Goal: Task Accomplishment & Management: Complete application form

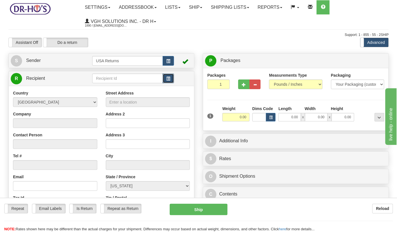
click at [166, 77] on button "button" at bounding box center [168, 79] width 11 height 10
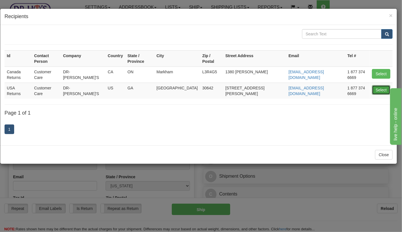
click at [377, 85] on button "Select" at bounding box center [381, 90] width 18 height 10
type input "USA Returns"
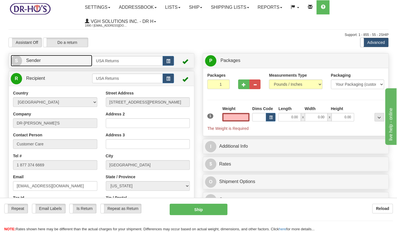
type input "0.00"
click at [63, 64] on link "S Sender" at bounding box center [51, 61] width 81 height 12
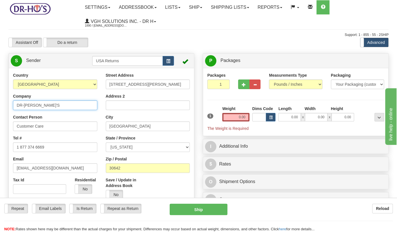
drag, startPoint x: 40, startPoint y: 105, endPoint x: -29, endPoint y: 99, distance: 68.4
click at [0, 99] on html "Training Course Close Toggle navigation Settings Shipping Preferences New Sende…" at bounding box center [198, 116] width 397 height 232
paste input "[PERSON_NAME]"
type input "[PERSON_NAME]"
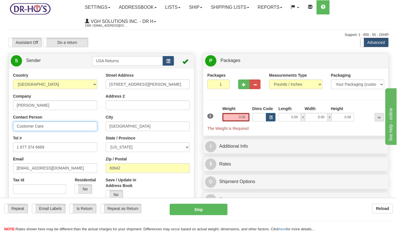
drag, startPoint x: 52, startPoint y: 126, endPoint x: -6, endPoint y: 121, distance: 58.5
click at [0, 121] on html "Training Course Close Toggle navigation Settings Shipping Preferences New Sende…" at bounding box center [198, 116] width 397 height 232
paste input "[PERSON_NAME]"
type input "[PERSON_NAME]"
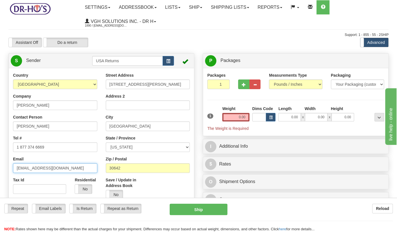
drag, startPoint x: 59, startPoint y: 168, endPoint x: 1, endPoint y: 164, distance: 57.8
click at [80, 210] on label "Is Return" at bounding box center [83, 208] width 26 height 9
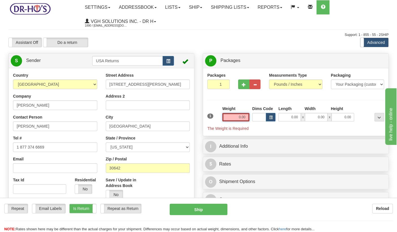
click at [238, 116] on input "0.00" at bounding box center [235, 117] width 27 height 8
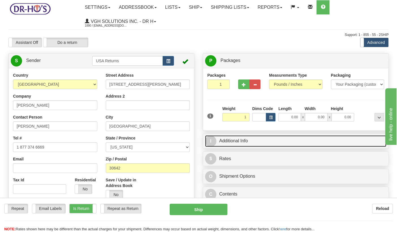
click at [251, 143] on link "I Additional Info" at bounding box center [295, 141] width 181 height 12
type input "1.00"
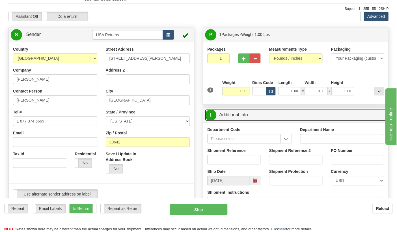
scroll to position [63, 0]
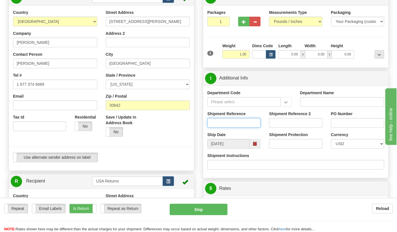
click at [223, 123] on input "Shipment Reference" at bounding box center [233, 123] width 53 height 10
paste input "1191971"
click at [258, 145] on span at bounding box center [255, 144] width 11 height 10
type input "1191971"
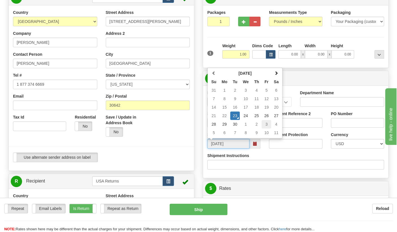
click at [264, 124] on td "3" at bounding box center [267, 124] width 10 height 8
type input "[DATE]"
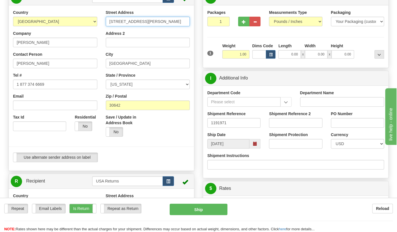
drag, startPoint x: 152, startPoint y: 22, endPoint x: 91, endPoint y: 21, distance: 60.8
click at [91, 21] on div "Country [GEOGRAPHIC_DATA] [GEOGRAPHIC_DATA] [GEOGRAPHIC_DATA] [GEOGRAPHIC_DATA]…" at bounding box center [101, 88] width 185 height 157
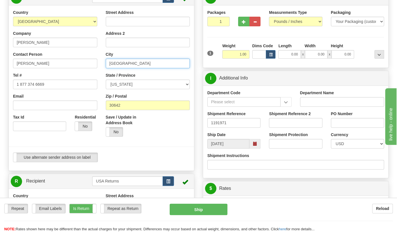
drag, startPoint x: 139, startPoint y: 64, endPoint x: 105, endPoint y: 66, distance: 34.0
click at [101, 63] on div "Country [GEOGRAPHIC_DATA] [GEOGRAPHIC_DATA] [GEOGRAPHIC_DATA] [GEOGRAPHIC_DATA]…" at bounding box center [101, 88] width 185 height 157
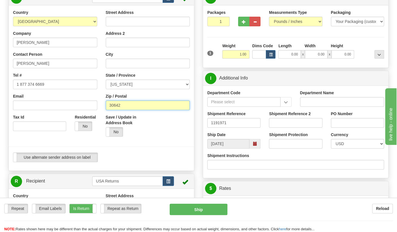
drag, startPoint x: 141, startPoint y: 104, endPoint x: 103, endPoint y: 102, distance: 38.0
click at [103, 102] on div "Street Address Address 2 City State / Province [US_STATE] [US_STATE] [US_STATE]…" at bounding box center [148, 75] width 93 height 131
click at [169, 181] on span "button" at bounding box center [168, 182] width 4 height 4
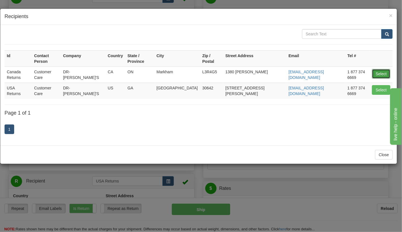
click at [380, 69] on button "Select" at bounding box center [381, 74] width 18 height 10
type input "Canada Returns"
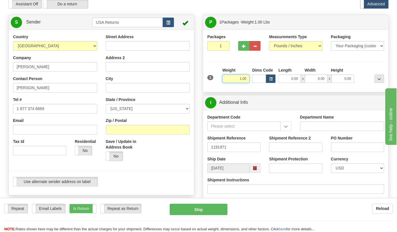
scroll to position [0, 0]
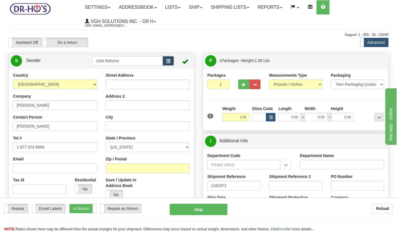
click at [168, 62] on span "button" at bounding box center [168, 61] width 4 height 4
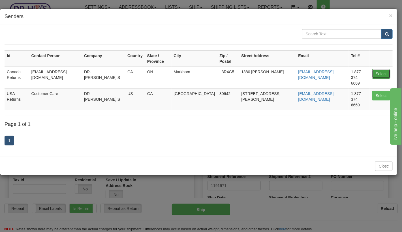
click at [381, 69] on button "Select" at bounding box center [381, 74] width 18 height 10
type input "Canada Returns"
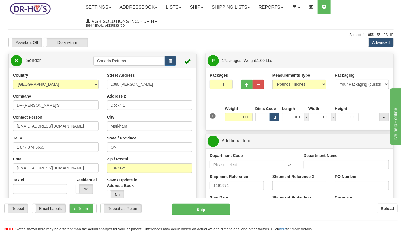
select select "0"
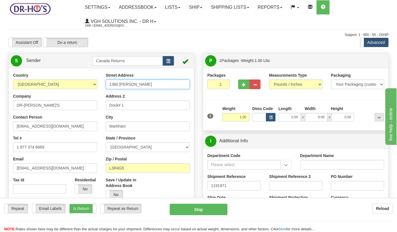
drag, startPoint x: 152, startPoint y: 84, endPoint x: 79, endPoint y: 87, distance: 72.7
click at [79, 87] on div "Country [GEOGRAPHIC_DATA] [GEOGRAPHIC_DATA] [GEOGRAPHIC_DATA] [GEOGRAPHIC_DATA]…" at bounding box center [101, 150] width 185 height 157
paste input "[STREET_ADDRESS],"
click at [152, 84] on input "[STREET_ADDRESS]," at bounding box center [148, 84] width 84 height 10
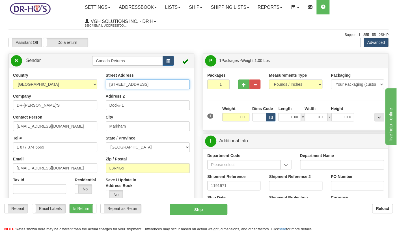
type input "[STREET_ADDRESS],"
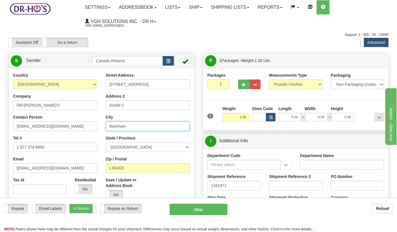
drag, startPoint x: 132, startPoint y: 127, endPoint x: 83, endPoint y: 125, distance: 49.0
click at [83, 125] on div "Country [GEOGRAPHIC_DATA] [GEOGRAPHIC_DATA] [GEOGRAPHIC_DATA] [GEOGRAPHIC_DATA]…" at bounding box center [101, 150] width 185 height 157
paste input "Hampton"
type input "Hampton"
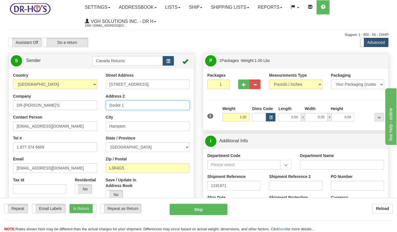
drag, startPoint x: 129, startPoint y: 105, endPoint x: 83, endPoint y: 103, distance: 45.9
click at [83, 103] on div "Country [GEOGRAPHIC_DATA] [GEOGRAPHIC_DATA] [GEOGRAPHIC_DATA] [GEOGRAPHIC_DATA]…" at bounding box center [101, 150] width 185 height 157
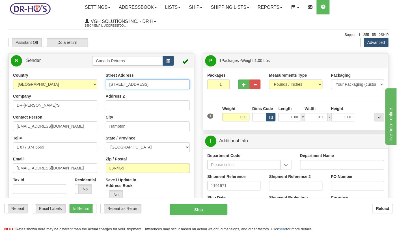
click at [147, 84] on input "[STREET_ADDRESS]," at bounding box center [148, 84] width 84 height 10
click at [157, 84] on input "[STREET_ADDRESS], , ," at bounding box center [148, 84] width 84 height 10
type input "[STREET_ADDRESS]"
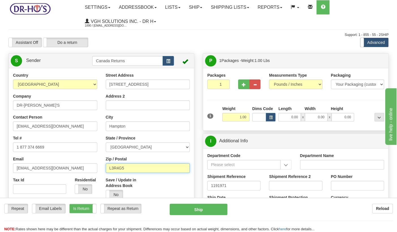
drag, startPoint x: 133, startPoint y: 169, endPoint x: 128, endPoint y: 160, distance: 10.4
click at [91, 167] on div "Country [GEOGRAPHIC_DATA] [GEOGRAPHIC_DATA] [GEOGRAPHIC_DATA] [GEOGRAPHIC_DATA]…" at bounding box center [101, 150] width 185 height 157
paste input "0B1J0"
type input "L0B1J0"
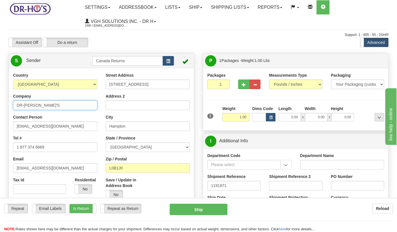
drag, startPoint x: 44, startPoint y: 108, endPoint x: -3, endPoint y: 104, distance: 47.1
click at [0, 104] on html "Training Course Close Toggle navigation Settings Shipping Preferences New Sende…" at bounding box center [198, 116] width 397 height 232
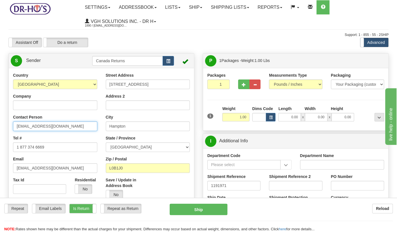
drag, startPoint x: 61, startPoint y: 127, endPoint x: 12, endPoint y: 125, distance: 49.3
click at [12, 125] on div "Country [GEOGRAPHIC_DATA] [GEOGRAPHIC_DATA] [GEOGRAPHIC_DATA] [GEOGRAPHIC_DATA]…" at bounding box center [55, 135] width 93 height 126
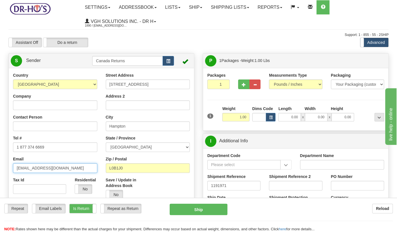
drag, startPoint x: 57, startPoint y: 167, endPoint x: 9, endPoint y: 167, distance: 47.5
click at [9, 167] on div "Country [GEOGRAPHIC_DATA] [GEOGRAPHIC_DATA] [GEOGRAPHIC_DATA] [GEOGRAPHIC_DATA]…" at bounding box center [55, 135] width 93 height 126
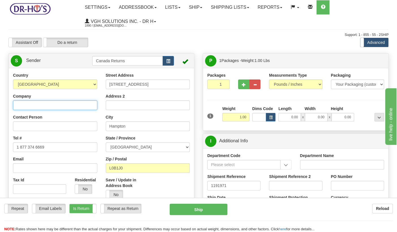
click at [41, 106] on input "Company" at bounding box center [55, 105] width 84 height 10
paste input "[PERSON_NAME]"
drag, startPoint x: 48, startPoint y: 107, endPoint x: 4, endPoint y: 106, distance: 44.1
click at [9, 106] on div "Country [GEOGRAPHIC_DATA] [GEOGRAPHIC_DATA] [GEOGRAPHIC_DATA] [GEOGRAPHIC_DATA]…" at bounding box center [101, 150] width 185 height 157
type input "[PERSON_NAME]"
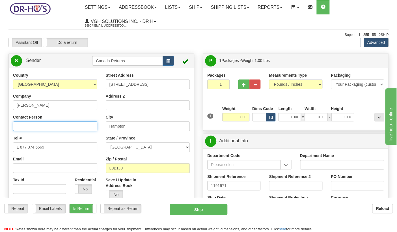
click at [38, 127] on input "Contact Person" at bounding box center [55, 126] width 84 height 10
paste input "[PERSON_NAME]"
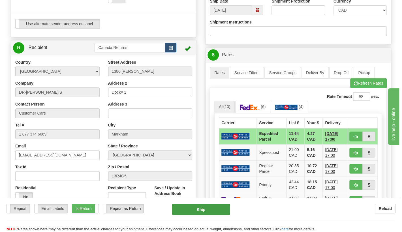
scroll to position [220, 0]
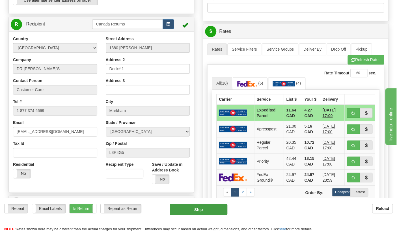
type input "[PERSON_NAME]"
click at [195, 209] on button "Ship" at bounding box center [199, 209] width 58 height 11
type input "DOM.EP"
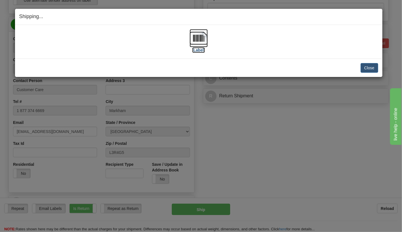
click at [203, 40] on img at bounding box center [199, 38] width 18 height 18
